Goal: Task Accomplishment & Management: Use online tool/utility

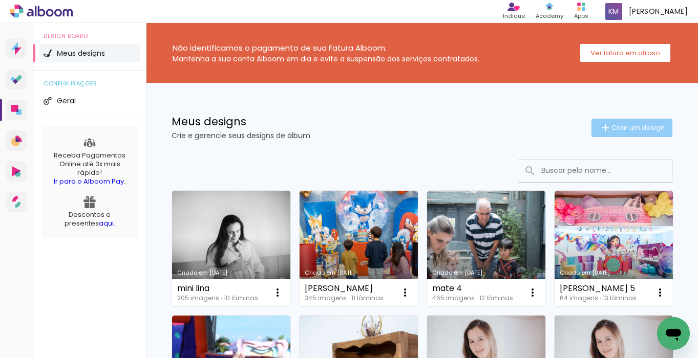
click at [622, 125] on span "Criar um design" at bounding box center [637, 127] width 53 height 7
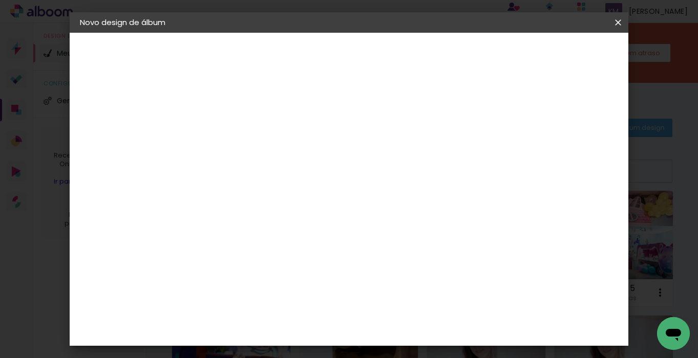
click at [247, 142] on input at bounding box center [247, 137] width 0 height 16
type input "Ana Imada3"
type paper-input "Ana Imada3"
click at [0, 0] on slot "Avançar" at bounding box center [0, 0] width 0 height 0
click at [439, 157] on paper-item "Tamanho Livre" at bounding box center [390, 155] width 98 height 23
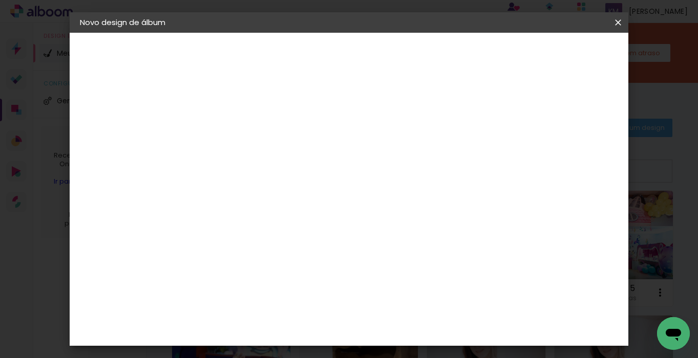
click at [0, 0] on slot "Avançar" at bounding box center [0, 0] width 0 height 0
drag, startPoint x: 227, startPoint y: 266, endPoint x: 215, endPoint y: 265, distance: 11.4
click at [215, 265] on input "30" at bounding box center [215, 265] width 27 height 15
type input "25,4"
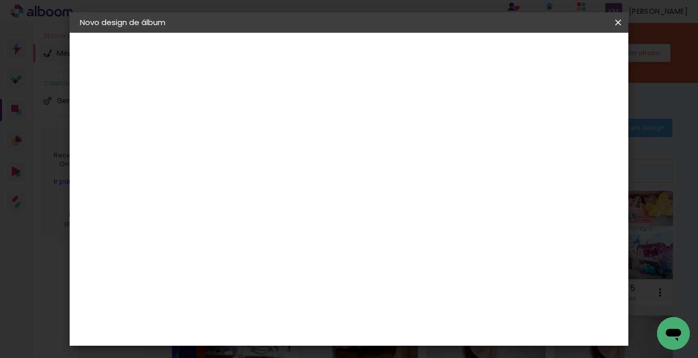
type paper-input "25,4"
drag, startPoint x: 421, startPoint y: 255, endPoint x: 409, endPoint y: 255, distance: 11.8
click at [409, 255] on input "60" at bounding box center [409, 257] width 27 height 15
type input "50,8"
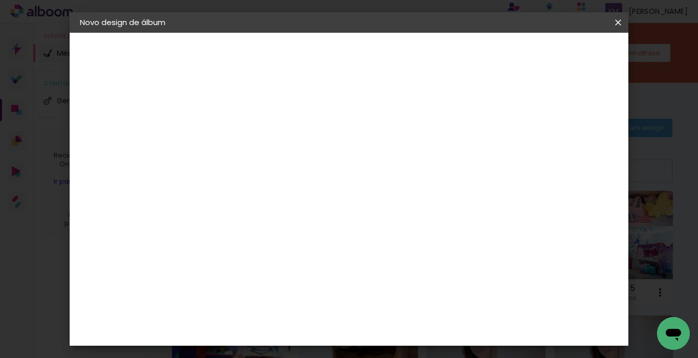
type paper-input "50,8"
click at [561, 54] on span "Iniciar design" at bounding box center [537, 54] width 47 height 7
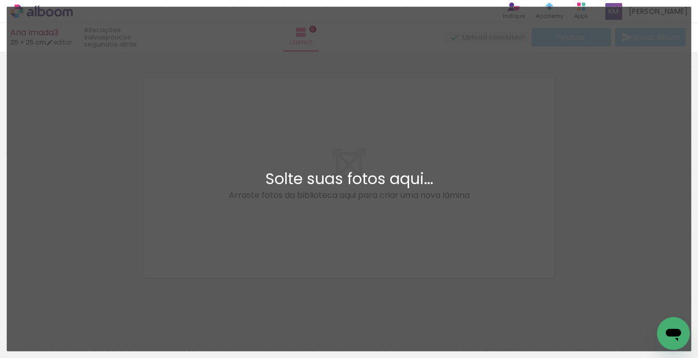
scroll to position [13, 0]
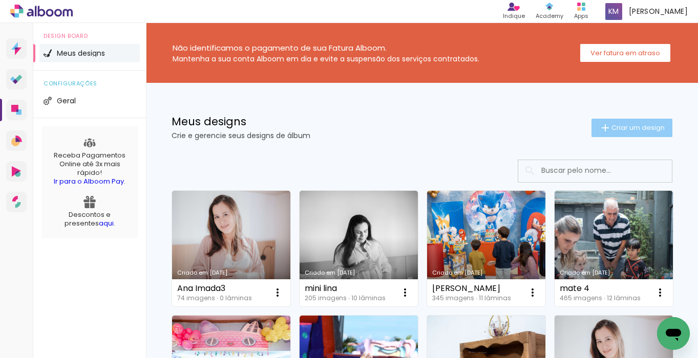
click at [636, 128] on span "Criar um design" at bounding box center [637, 127] width 53 height 7
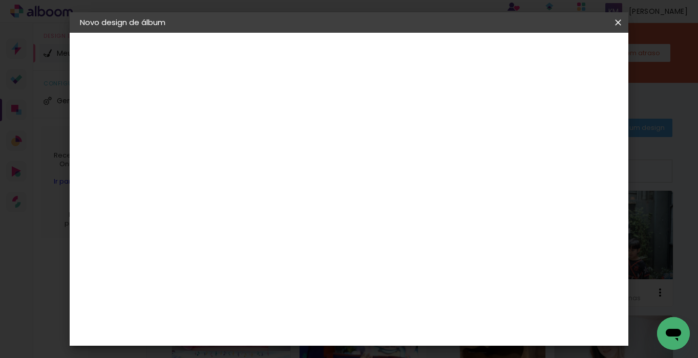
click at [247, 137] on input at bounding box center [247, 137] width 0 height 16
type input "imada mini"
type paper-input "imada mini"
click at [0, 0] on slot "Avançar" at bounding box center [0, 0] width 0 height 0
click at [0, 0] on div "Voltar Avançar" at bounding box center [0, 0] width 0 height 0
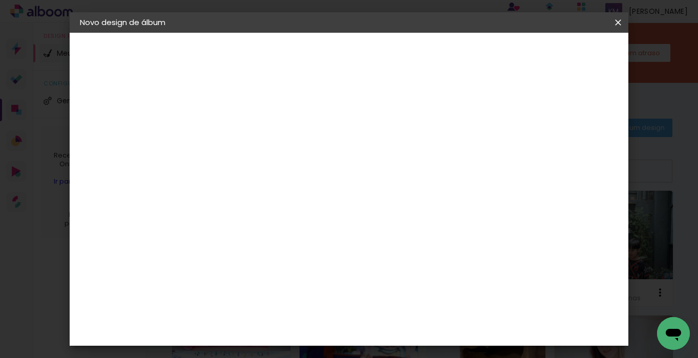
click at [439, 147] on paper-item "Tamanho Livre" at bounding box center [390, 155] width 98 height 23
click at [0, 0] on slot "Avançar" at bounding box center [0, 0] width 0 height 0
drag, startPoint x: 337, startPoint y: 161, endPoint x: 308, endPoint y: 163, distance: 29.2
click at [308, 163] on div "30 cm" at bounding box center [339, 160] width 151 height 26
drag, startPoint x: 228, startPoint y: 265, endPoint x: 214, endPoint y: 265, distance: 14.3
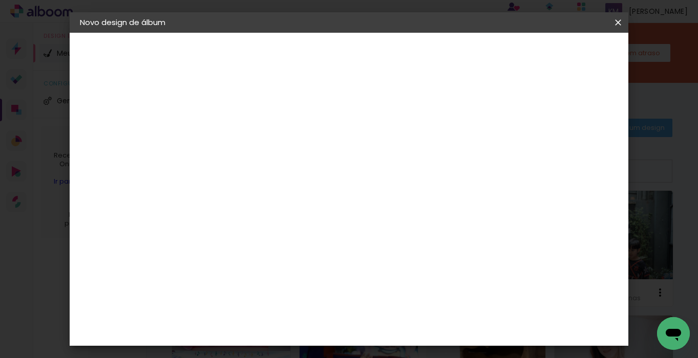
click at [214, 265] on div "30" at bounding box center [221, 265] width 39 height 15
click at [217, 310] on div "cm" at bounding box center [221, 266] width 50 height 151
drag, startPoint x: 229, startPoint y: 266, endPoint x: 209, endPoint y: 265, distance: 20.0
click at [209, 265] on div "30" at bounding box center [221, 265] width 39 height 15
click at [323, 191] on quentale-layouter at bounding box center [395, 266] width 302 height 151
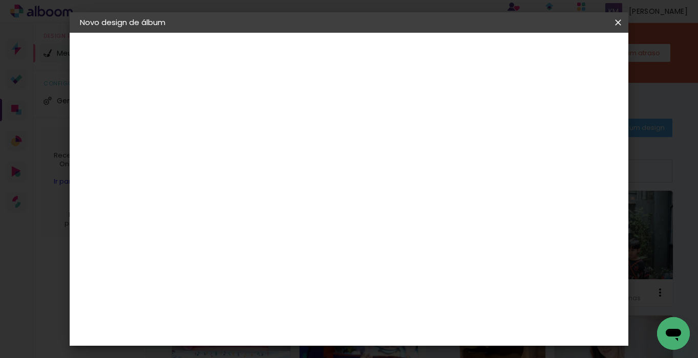
click at [294, 142] on div "30 cm cm cm mm A maioria das encadernadoras sugere 5mm de sangria." at bounding box center [395, 170] width 384 height 82
drag, startPoint x: 418, startPoint y: 284, endPoint x: 406, endPoint y: 283, distance: 11.8
click at [406, 283] on input "60" at bounding box center [409, 280] width 27 height 15
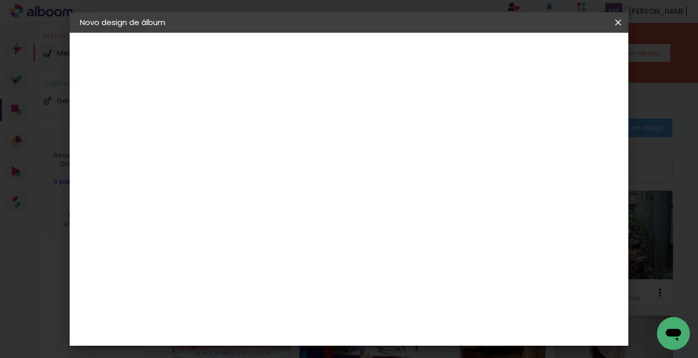
type input "60,6"
type paper-input "60,6"
click at [228, 266] on div "cm" at bounding box center [234, 264] width 12 height 15
click at [407, 328] on input "60,6" at bounding box center [409, 327] width 27 height 15
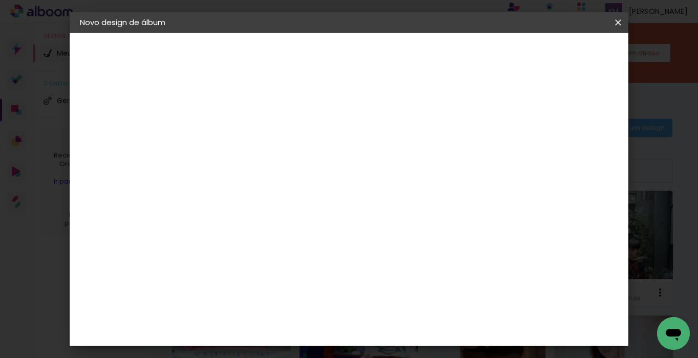
scroll to position [396, 0]
type input "30,6"
type paper-input "30,6"
drag, startPoint x: 279, startPoint y: 199, endPoint x: 270, endPoint y: 198, distance: 9.7
click at [270, 198] on input "30" at bounding box center [269, 196] width 27 height 15
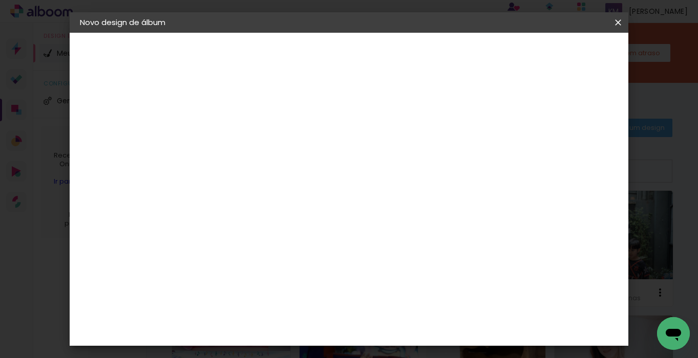
scroll to position [211, 0]
type input "15,3"
type paper-input "15,3"
click at [561, 58] on span "Iniciar design" at bounding box center [537, 54] width 47 height 7
